Goal: Information Seeking & Learning: Learn about a topic

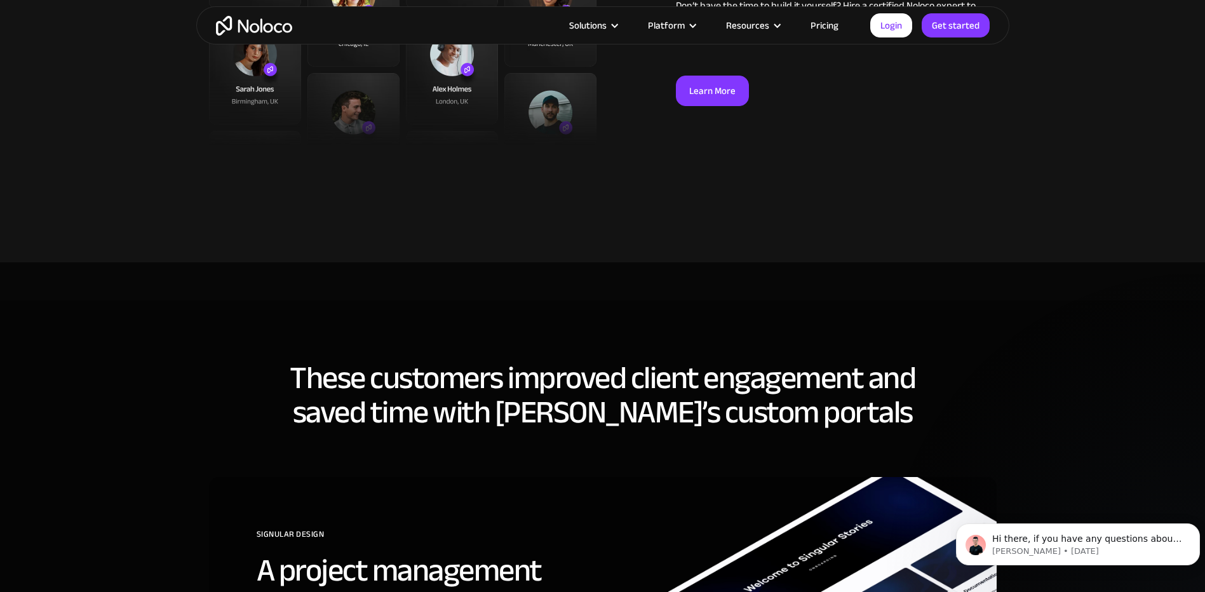
scroll to position [3747, 0]
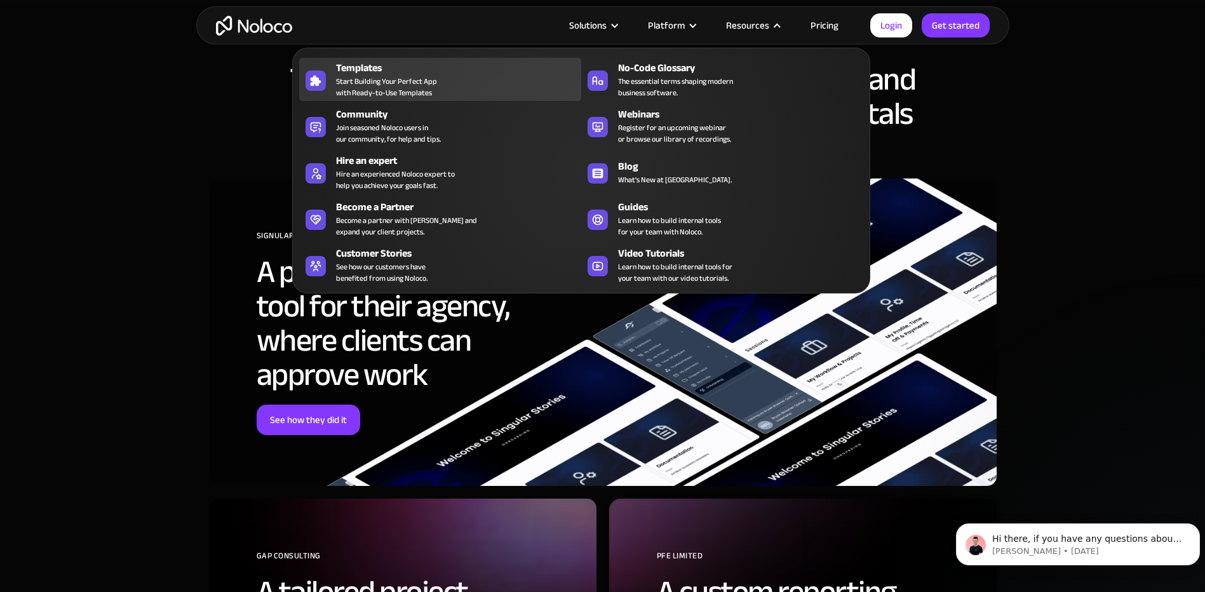
click at [420, 77] on span "Start Building Your Perfect App with Ready-to-Use Templates" at bounding box center [386, 87] width 101 height 23
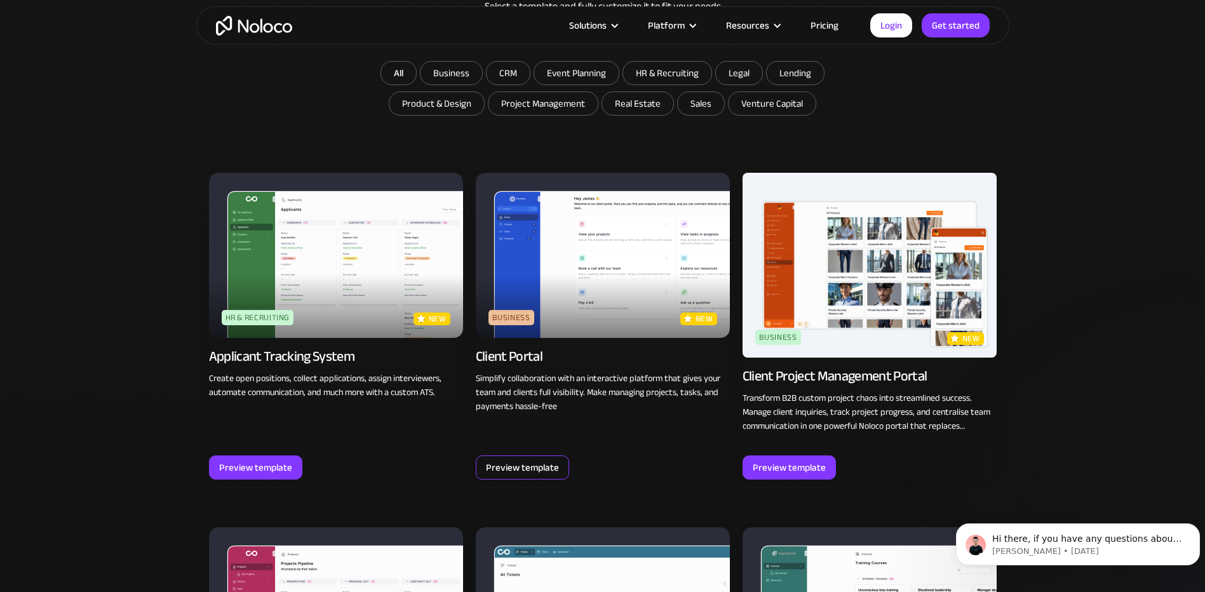
click at [500, 469] on div "Preview template" at bounding box center [522, 467] width 73 height 17
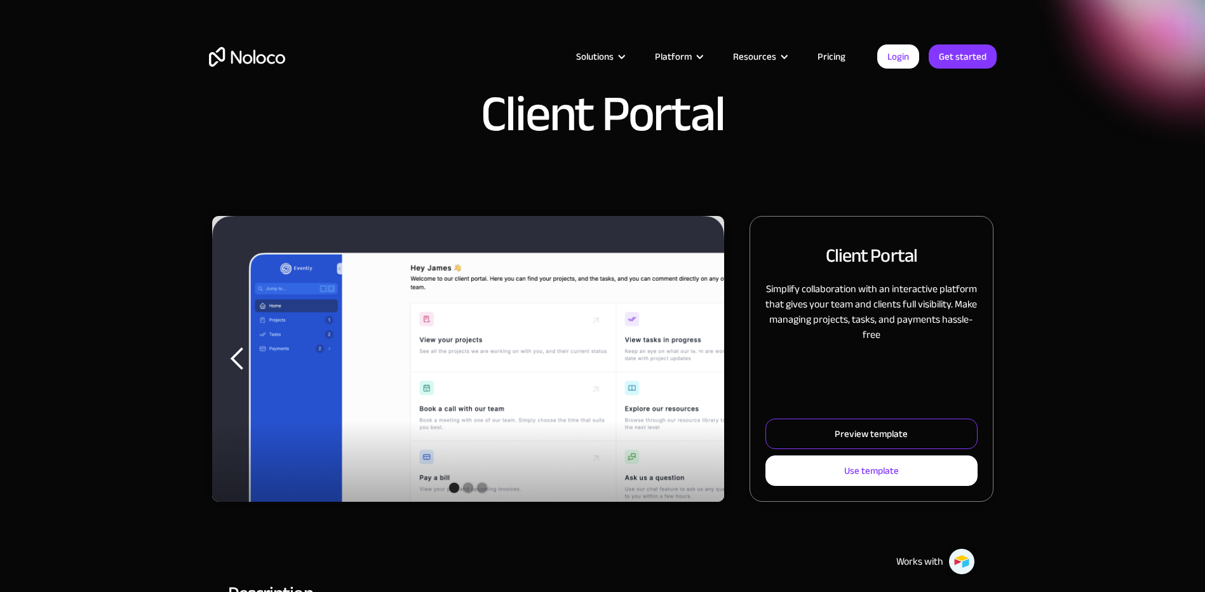
click at [891, 426] on div "Preview template" at bounding box center [871, 434] width 73 height 17
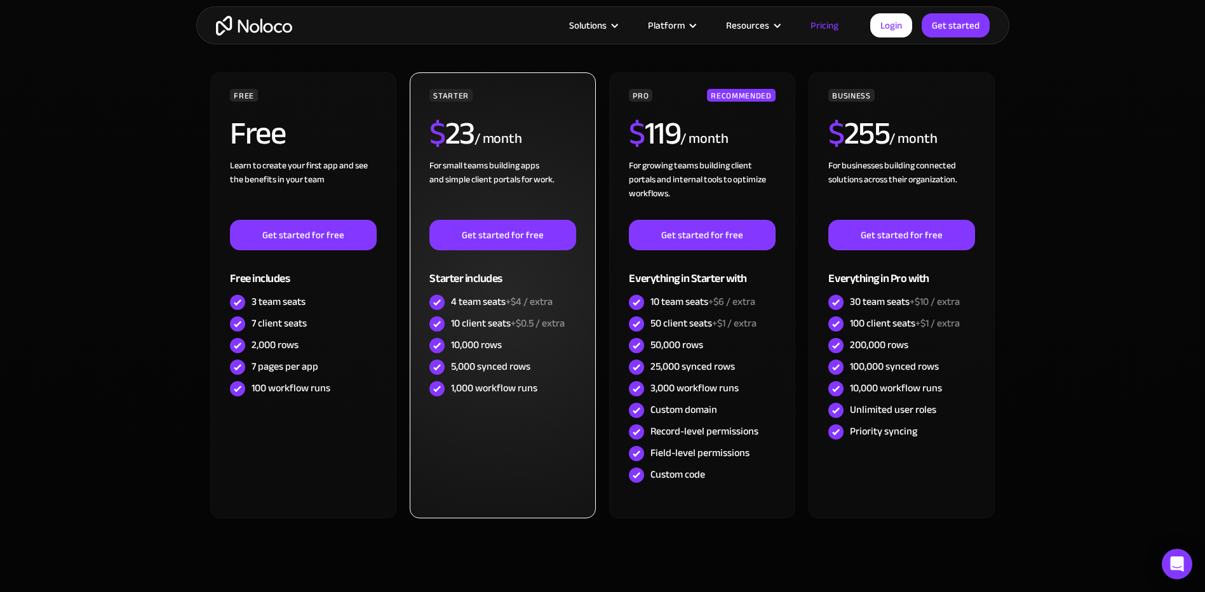
scroll to position [445, 0]
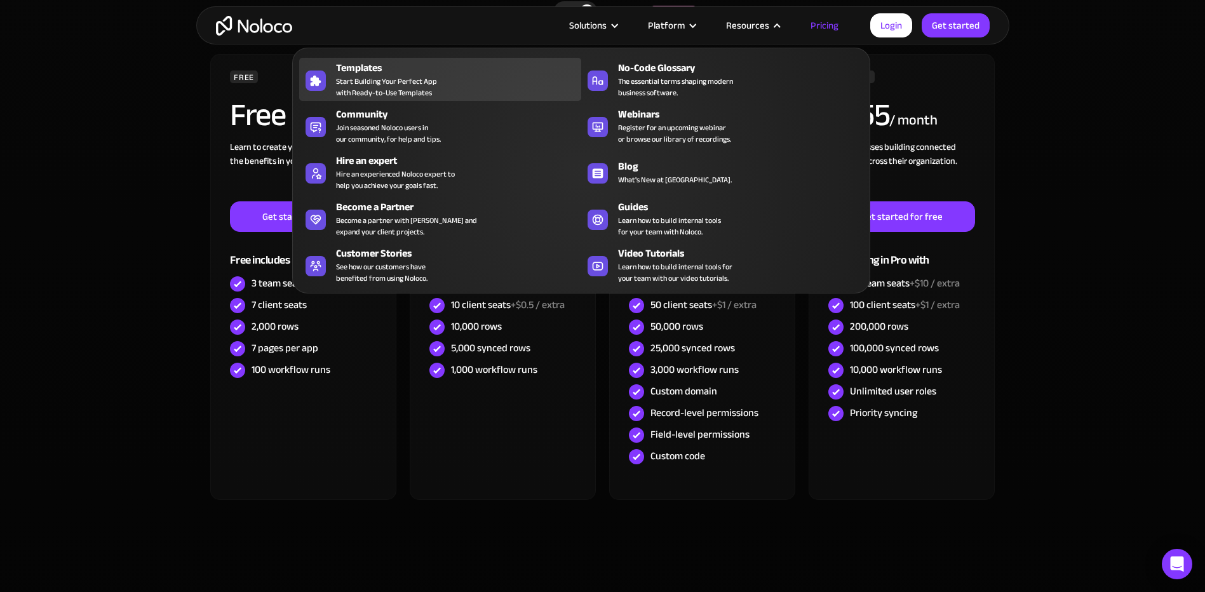
click at [483, 77] on div "Templates Start Building Your Perfect App with Ready-to-Use Templates" at bounding box center [455, 79] width 239 height 38
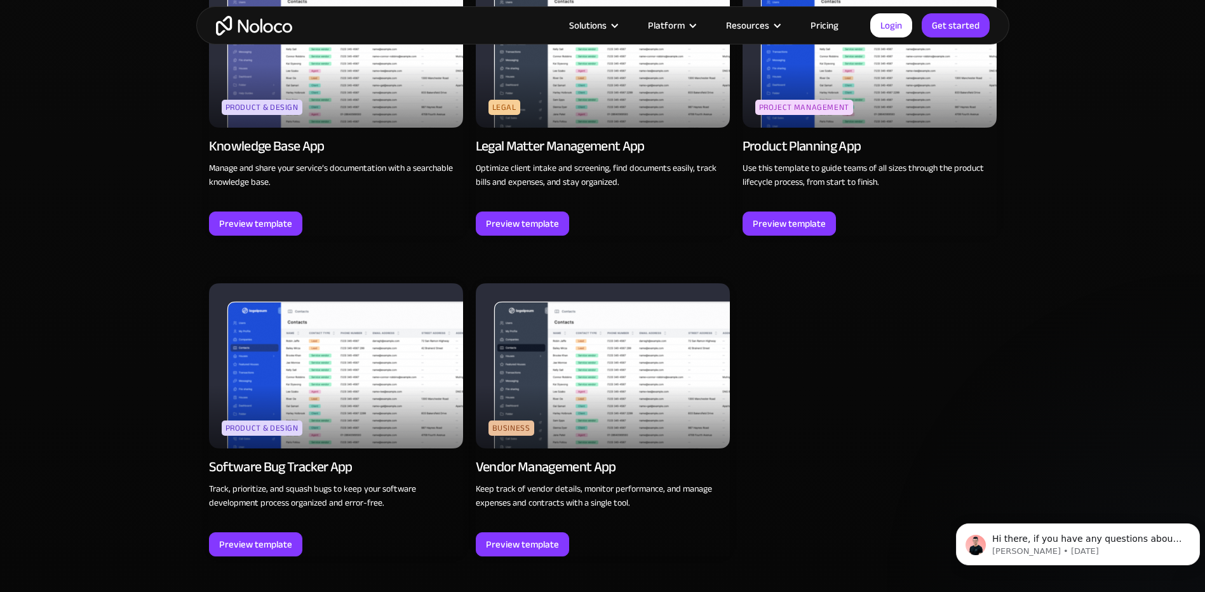
scroll to position [1929, 0]
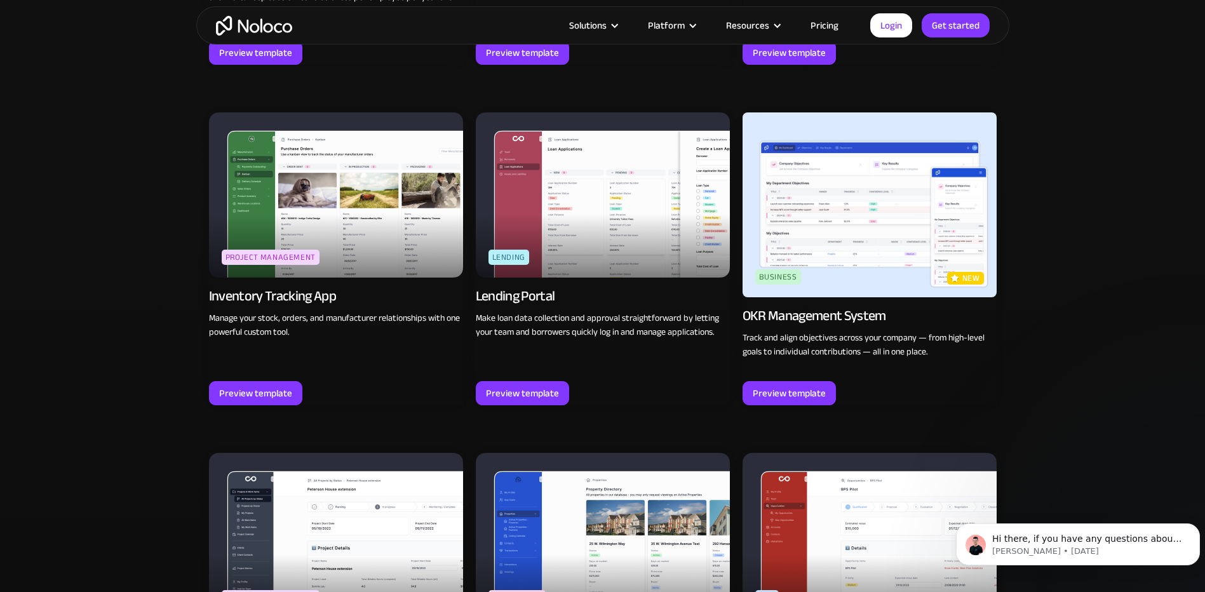
click at [341, 217] on img at bounding box center [336, 194] width 254 height 165
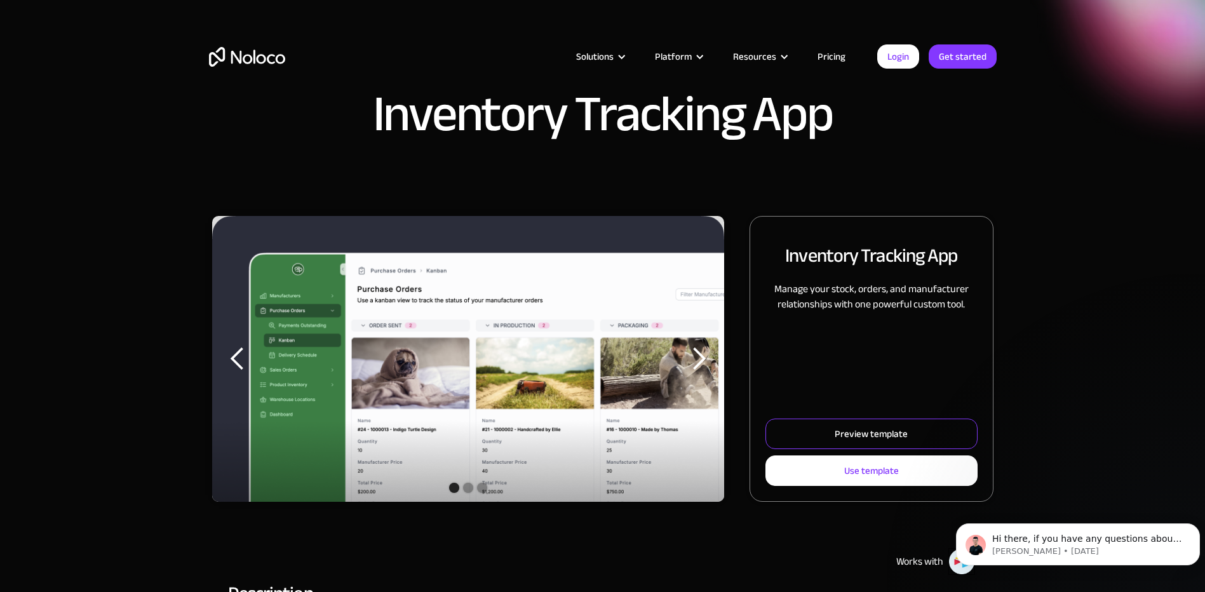
click at [913, 426] on link "Preview template" at bounding box center [870, 434] width 211 height 30
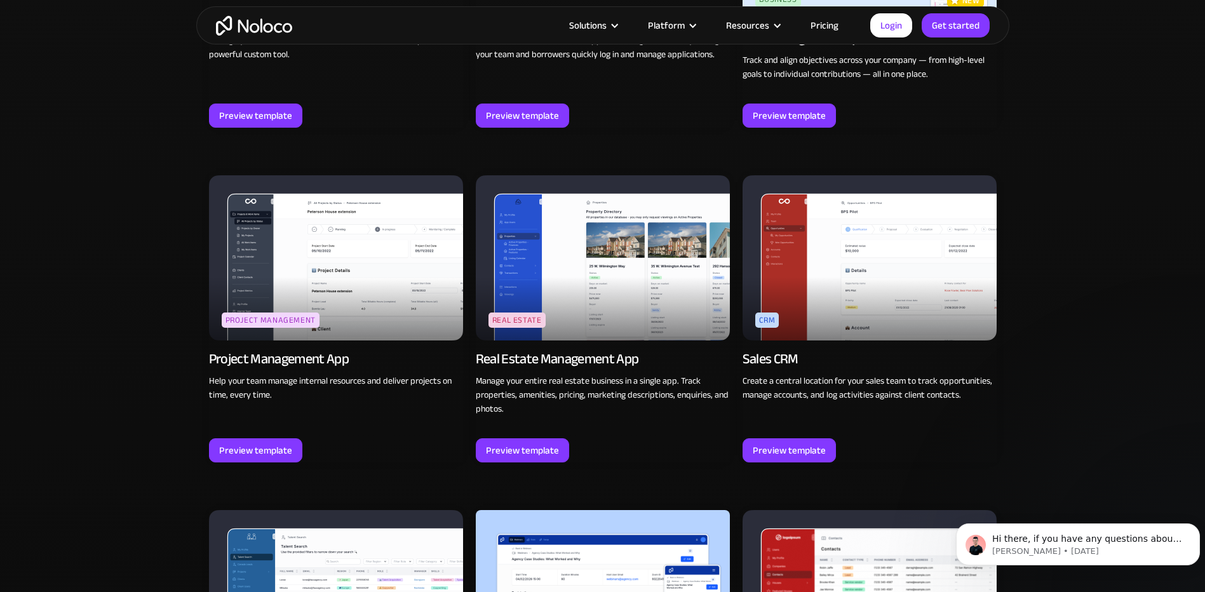
scroll to position [2247, 0]
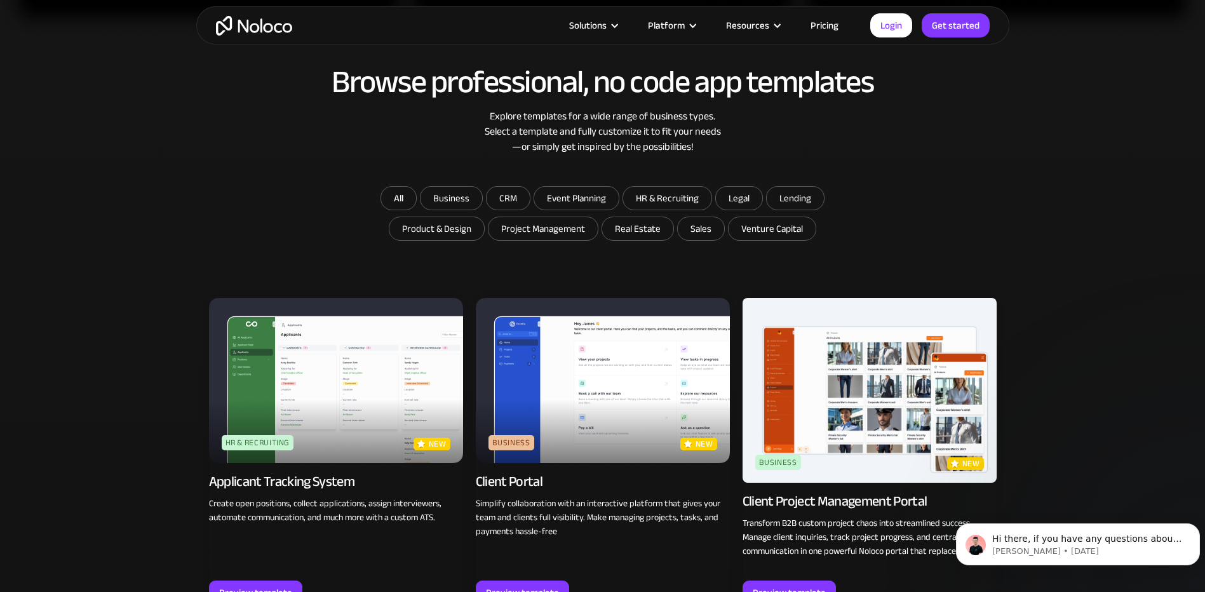
scroll to position [667, 0]
